Goal: Information Seeking & Learning: Check status

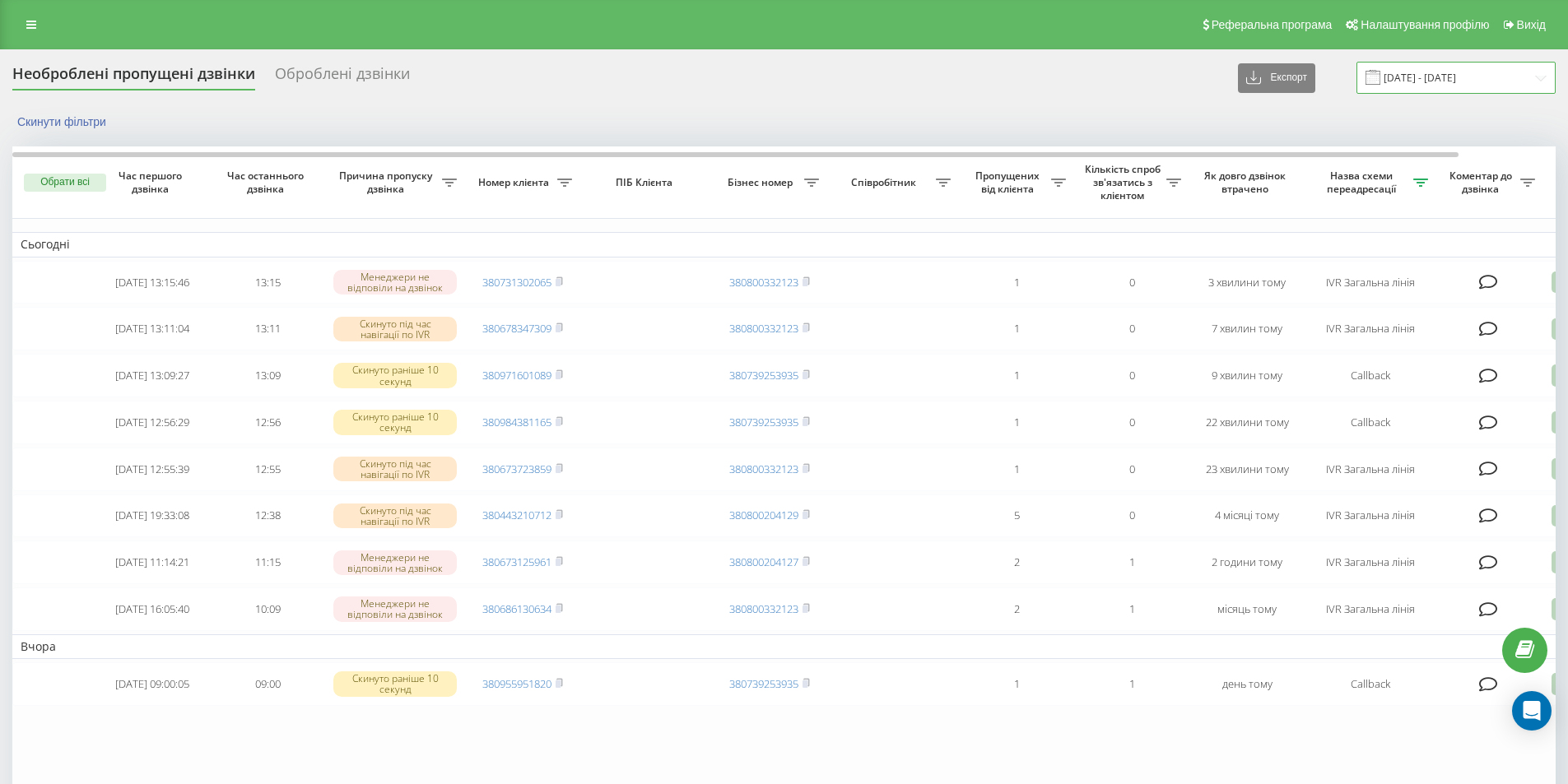
click at [1485, 86] on input "18.09.2025 - 19.09.2025" at bounding box center [1456, 77] width 199 height 32
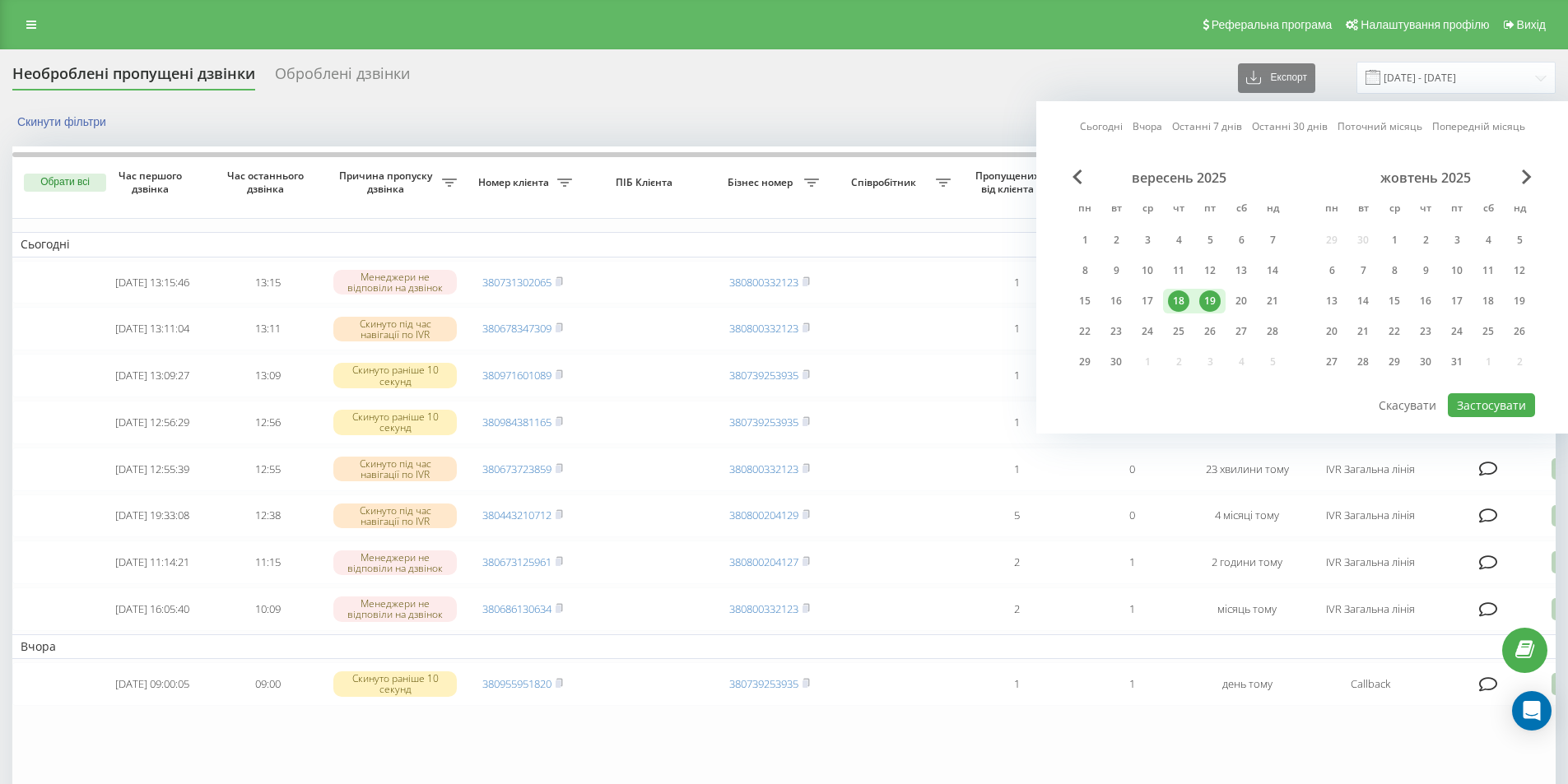
click at [1211, 290] on div "19" at bounding box center [1210, 301] width 22 height 22
click at [1475, 404] on button "Застосувати" at bounding box center [1492, 405] width 88 height 24
type input "[DATE] - [DATE]"
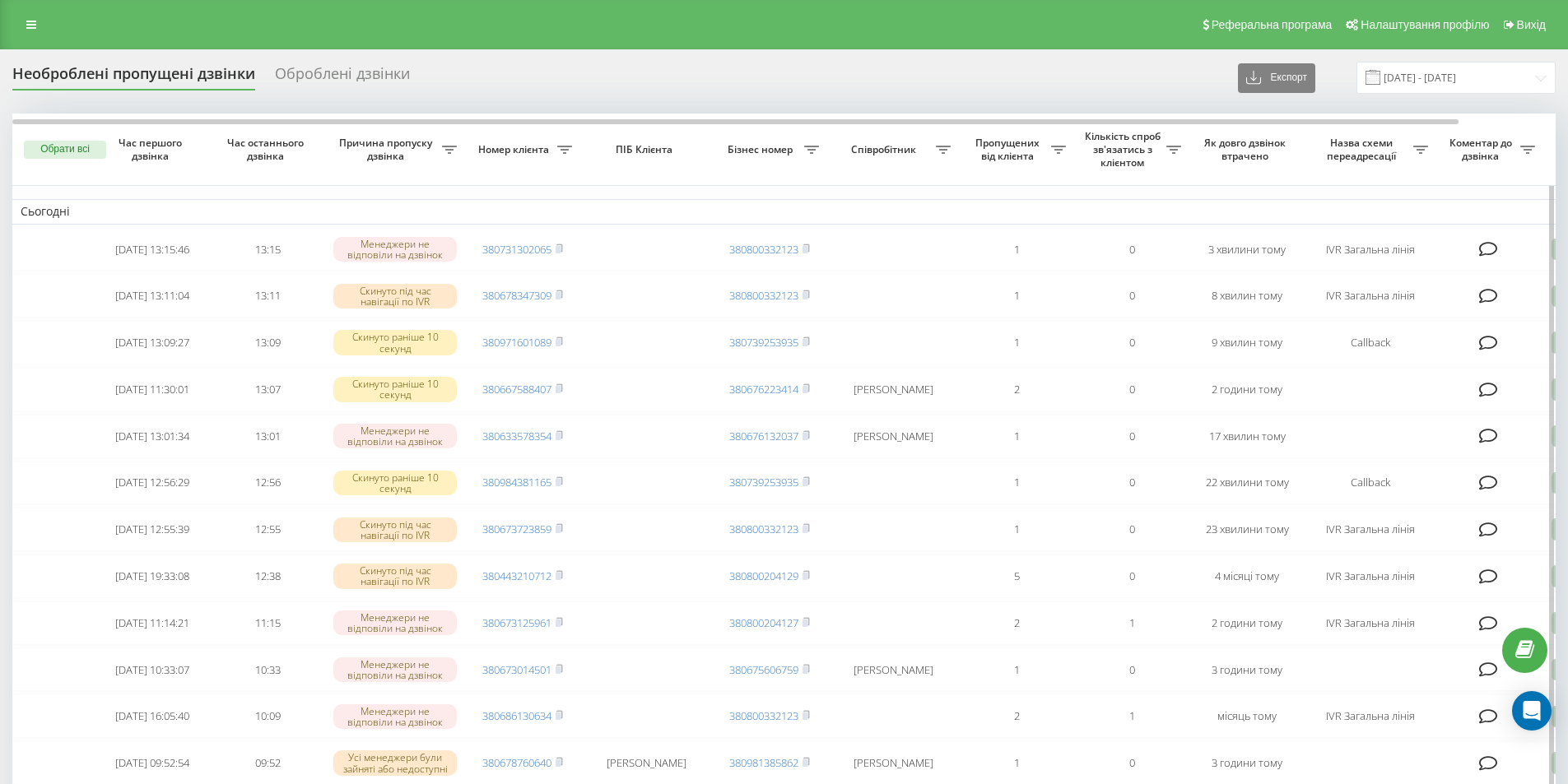
click at [1421, 155] on div "Назва схеми переадресації" at bounding box center [1370, 149] width 115 height 25
click at [1422, 146] on icon at bounding box center [1421, 149] width 15 height 8
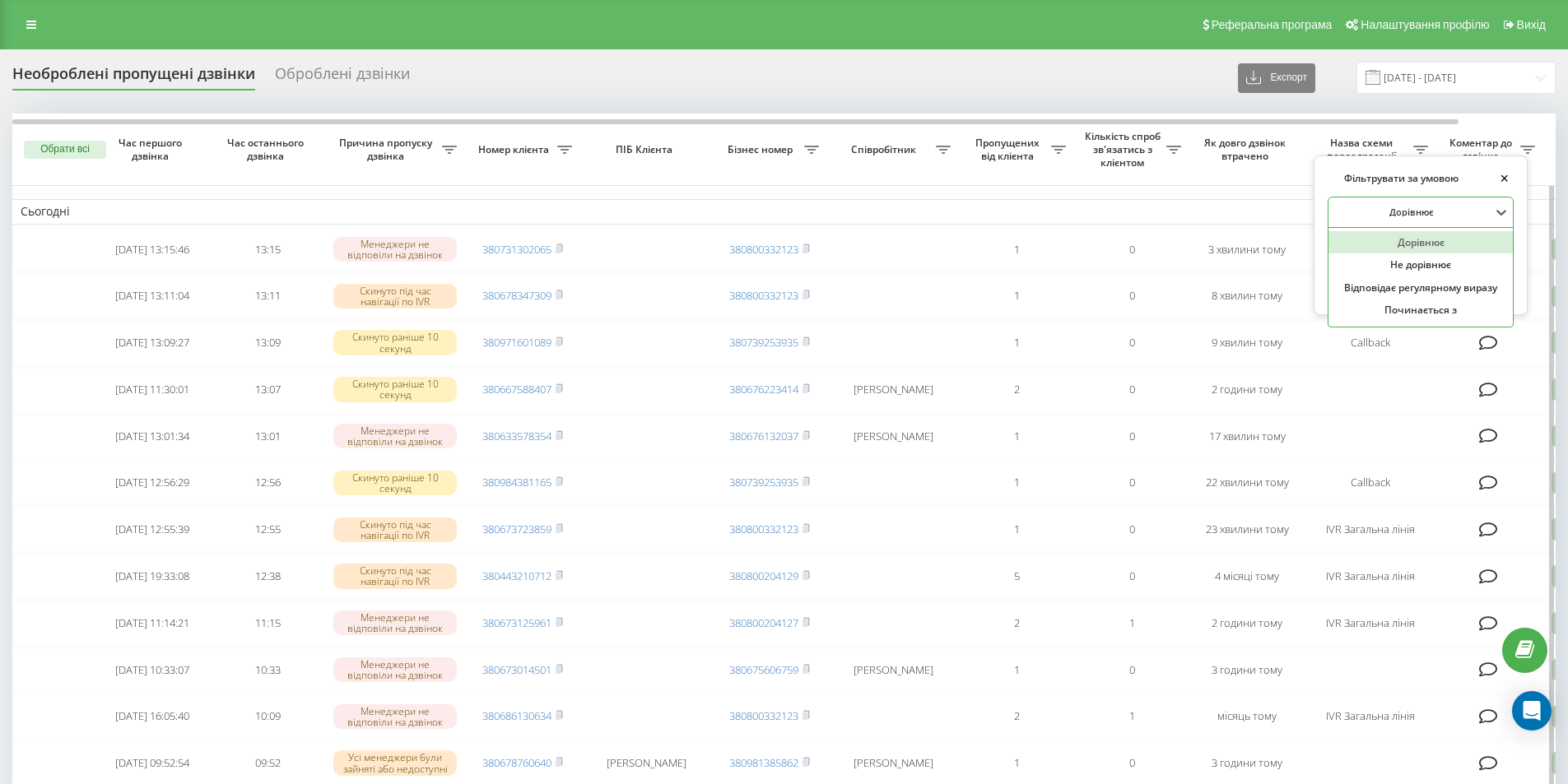
click at [1403, 211] on div at bounding box center [1412, 212] width 158 height 16
click at [1402, 295] on div "Відповідає регулярному виразу" at bounding box center [1421, 288] width 185 height 23
click at [1401, 247] on input "text" at bounding box center [1421, 250] width 186 height 29
type input "IVR Загальна лінія|Callback"
click at [1473, 285] on span "OK" at bounding box center [1476, 282] width 46 height 25
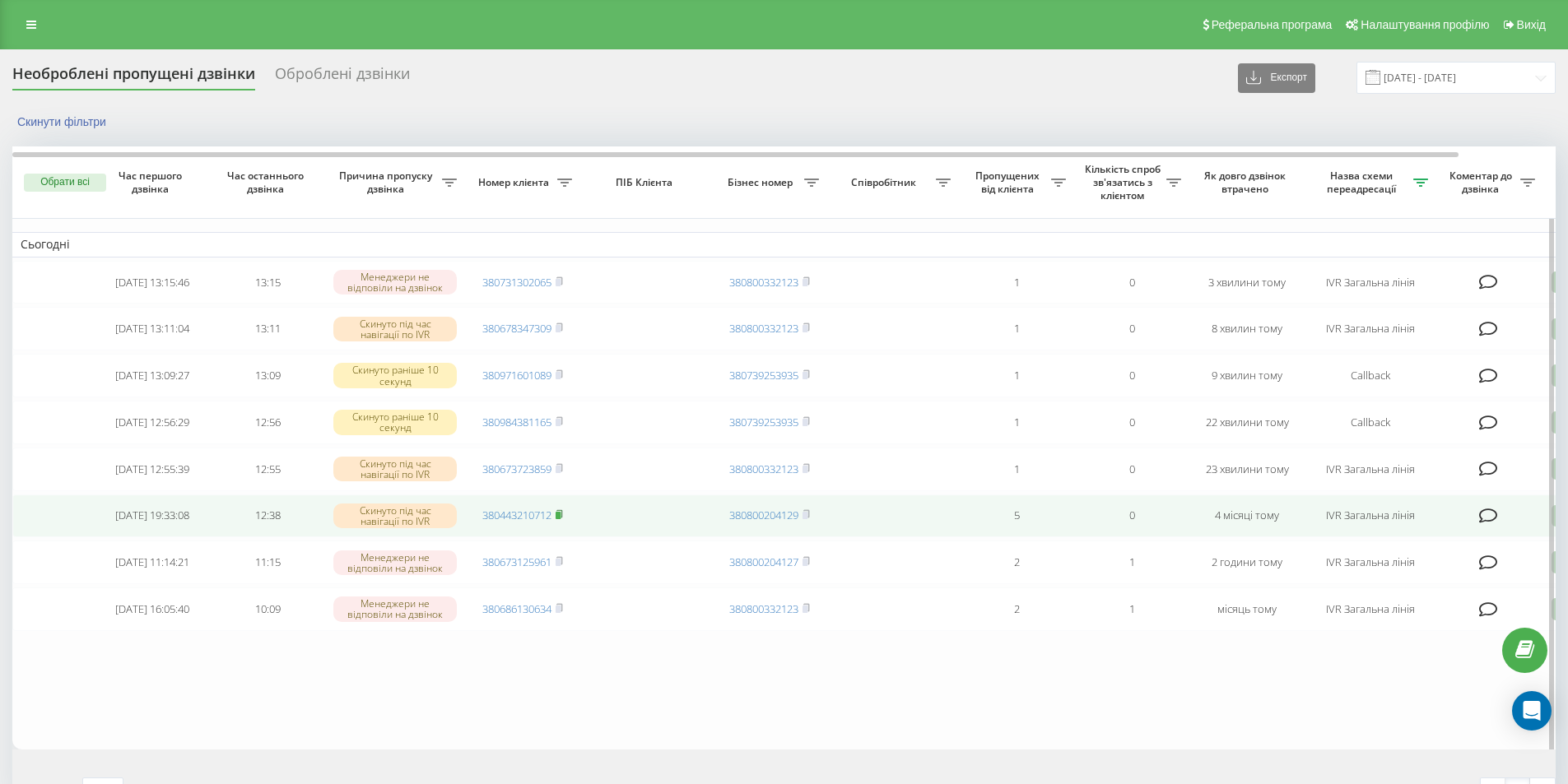
click at [561, 519] on rect at bounding box center [558, 515] width 5 height 8
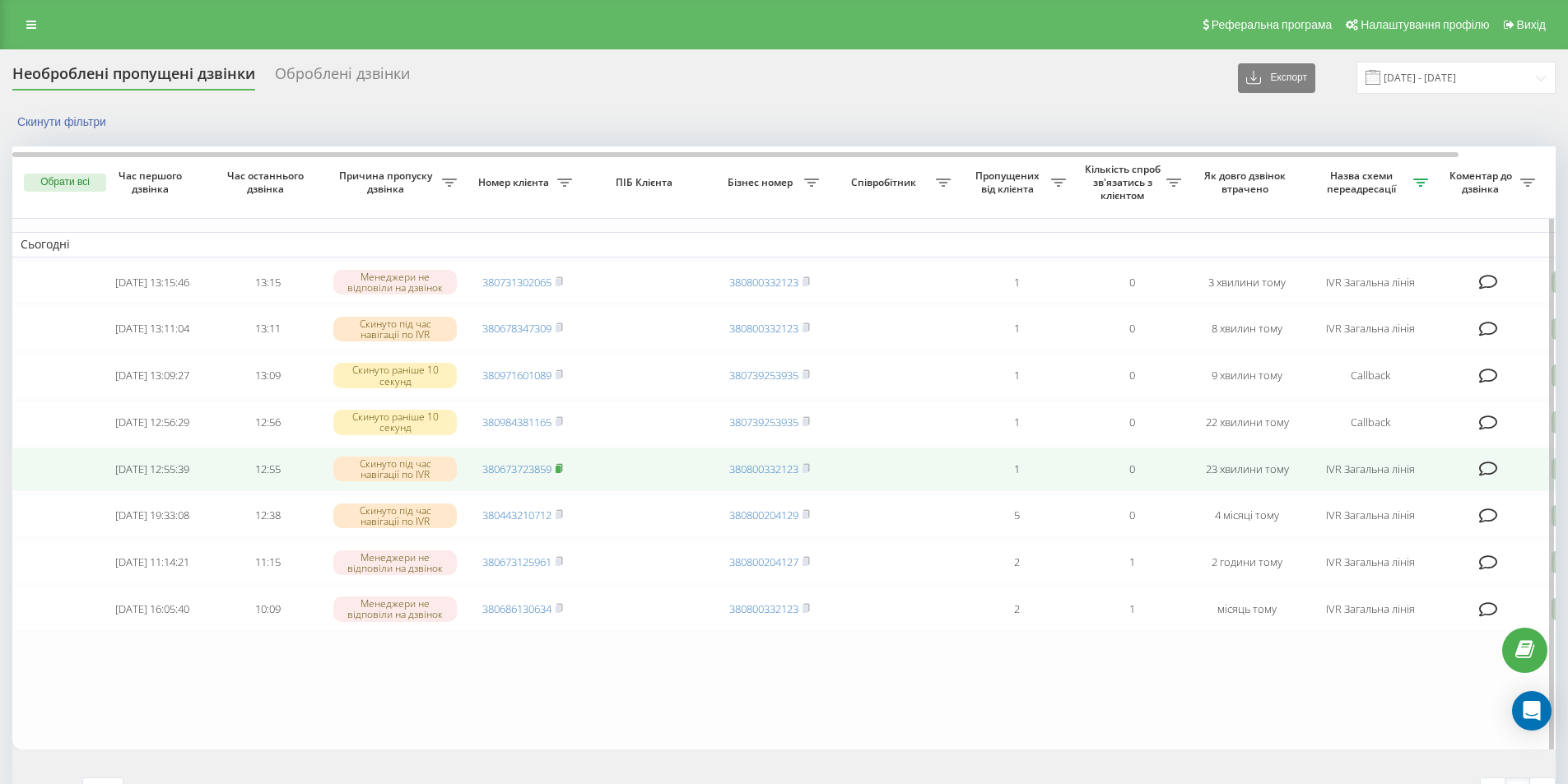
click at [563, 473] on icon at bounding box center [559, 468] width 8 height 10
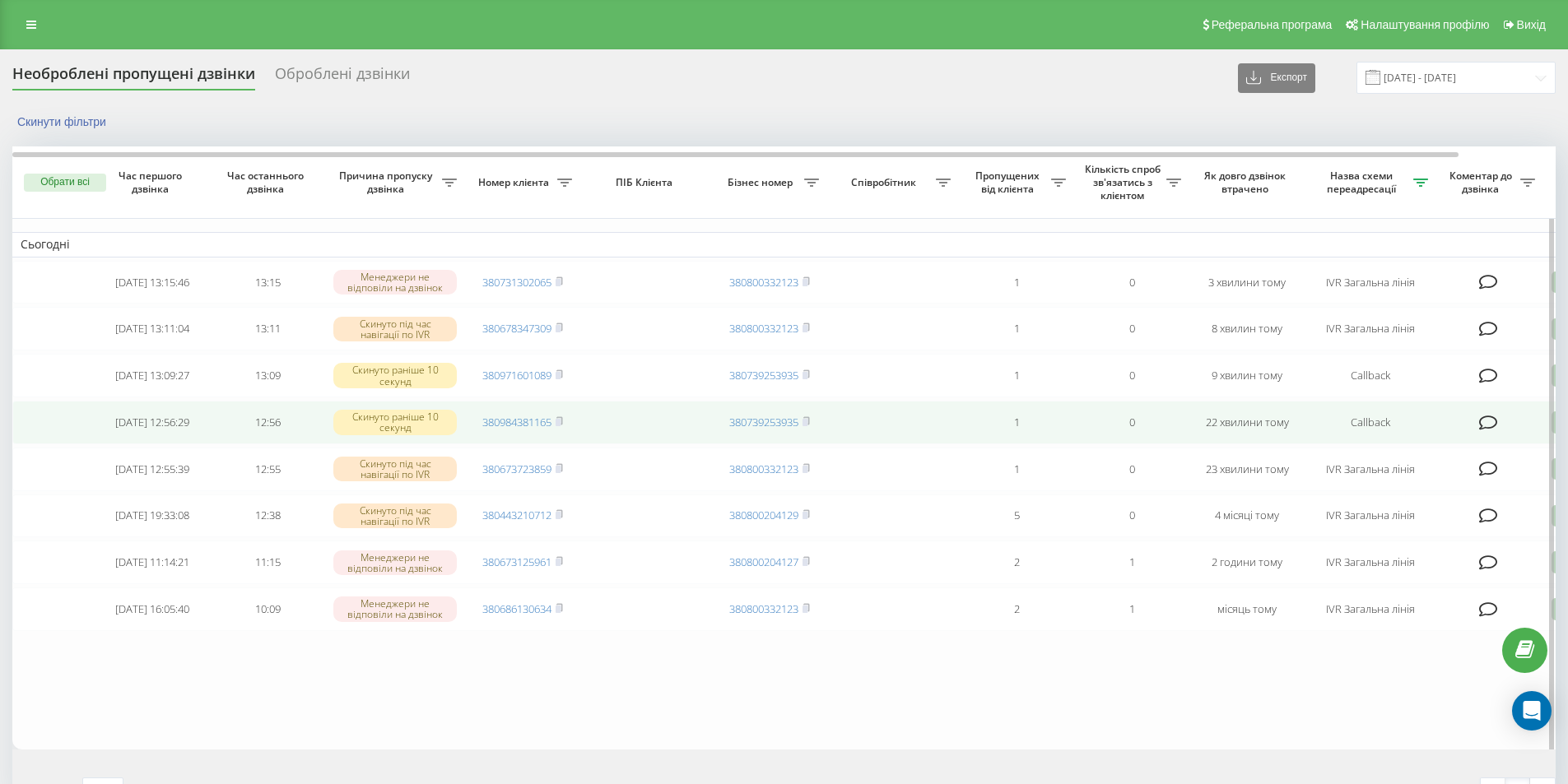
click at [559, 426] on rect at bounding box center [558, 422] width 5 height 8
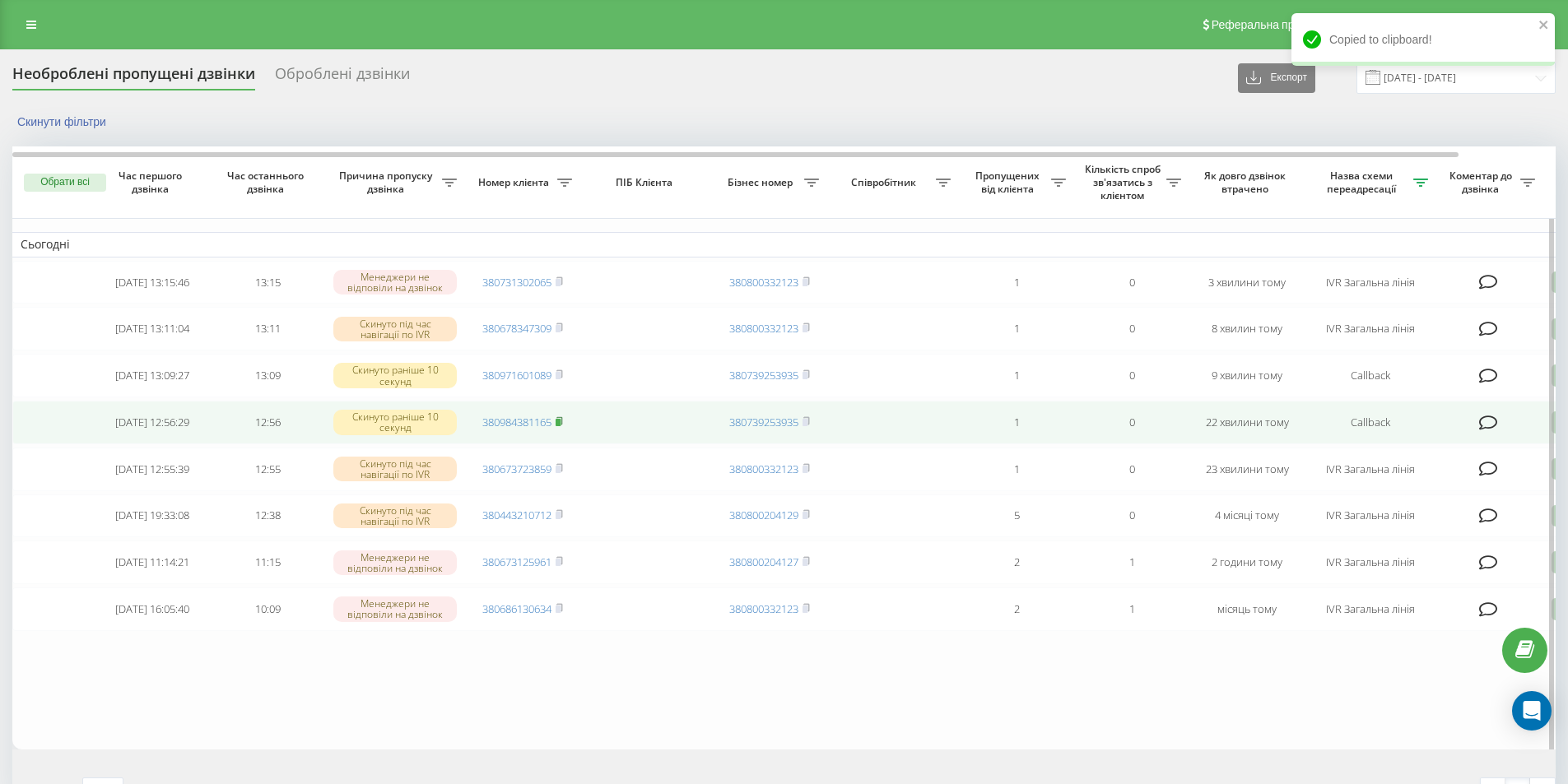
click at [559, 426] on rect at bounding box center [558, 422] width 5 height 8
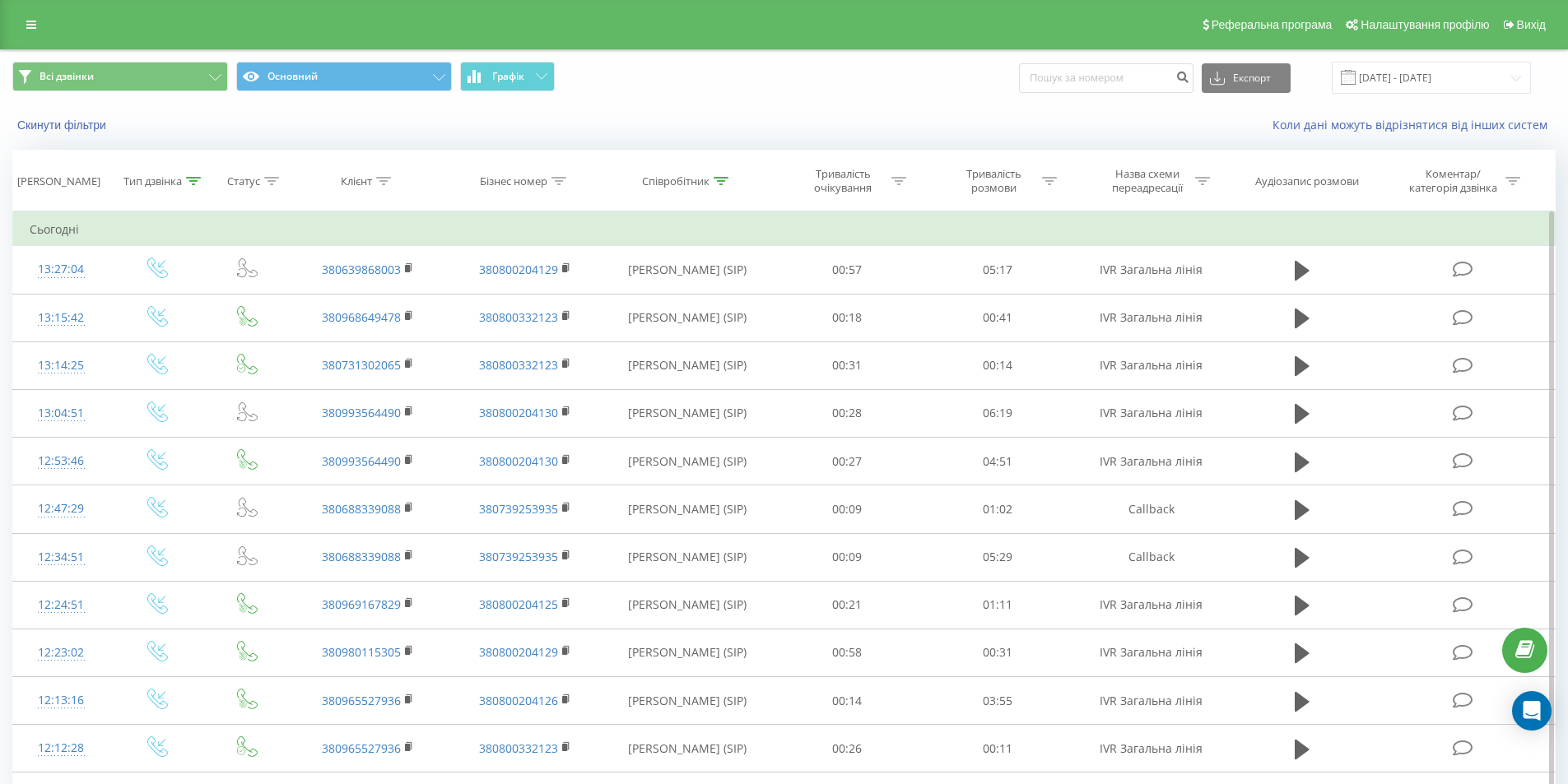
drag, startPoint x: 1300, startPoint y: 270, endPoint x: 1292, endPoint y: 243, distance: 28.2
click at [1295, 254] on td at bounding box center [1302, 269] width 145 height 48
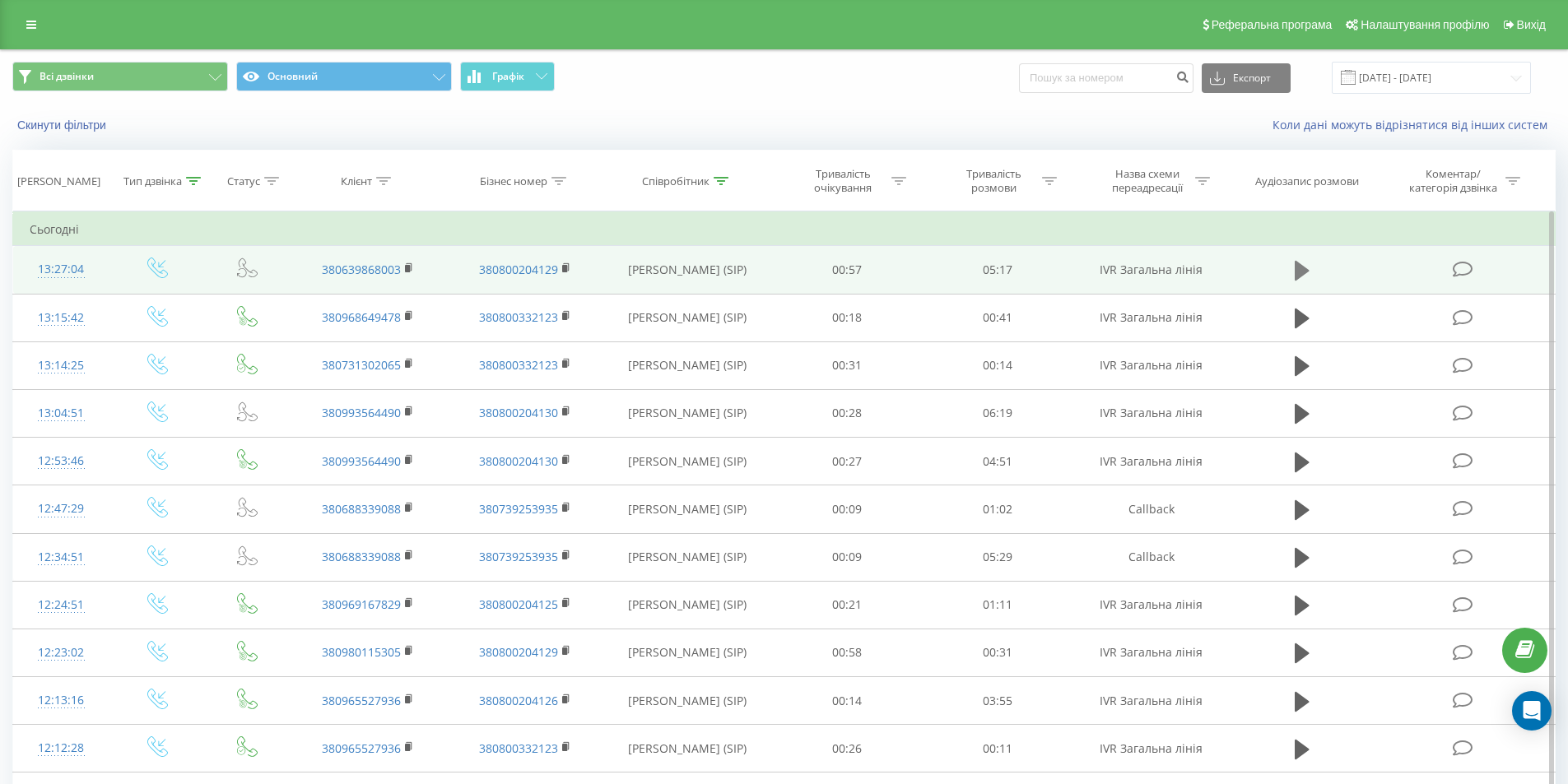
click at [1306, 269] on icon at bounding box center [1302, 270] width 15 height 23
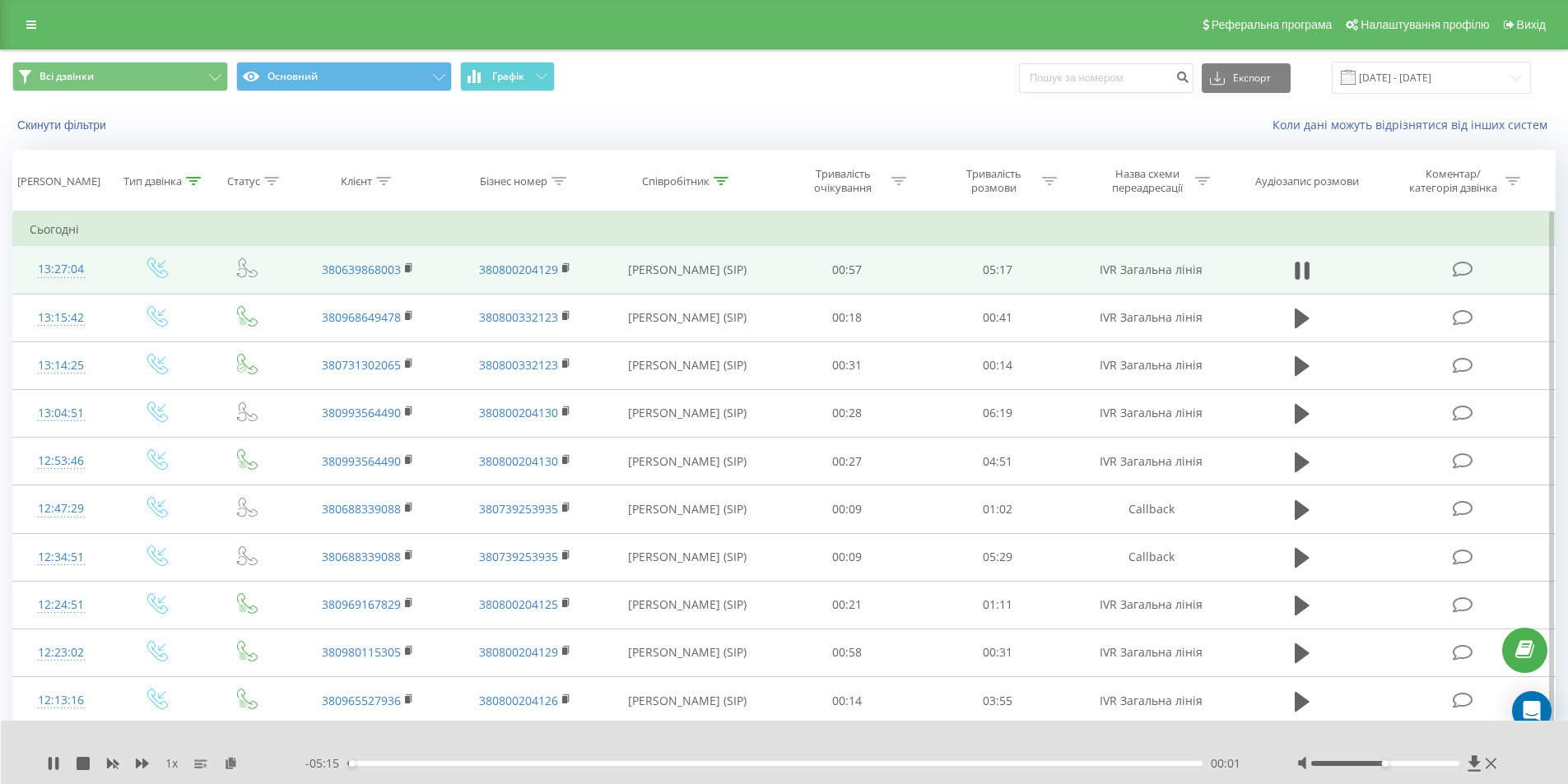
click at [517, 764] on div "00:01" at bounding box center [776, 764] width 856 height 5
click at [1486, 768] on icon at bounding box center [1491, 763] width 10 height 13
